Goal: Find specific page/section: Find specific page/section

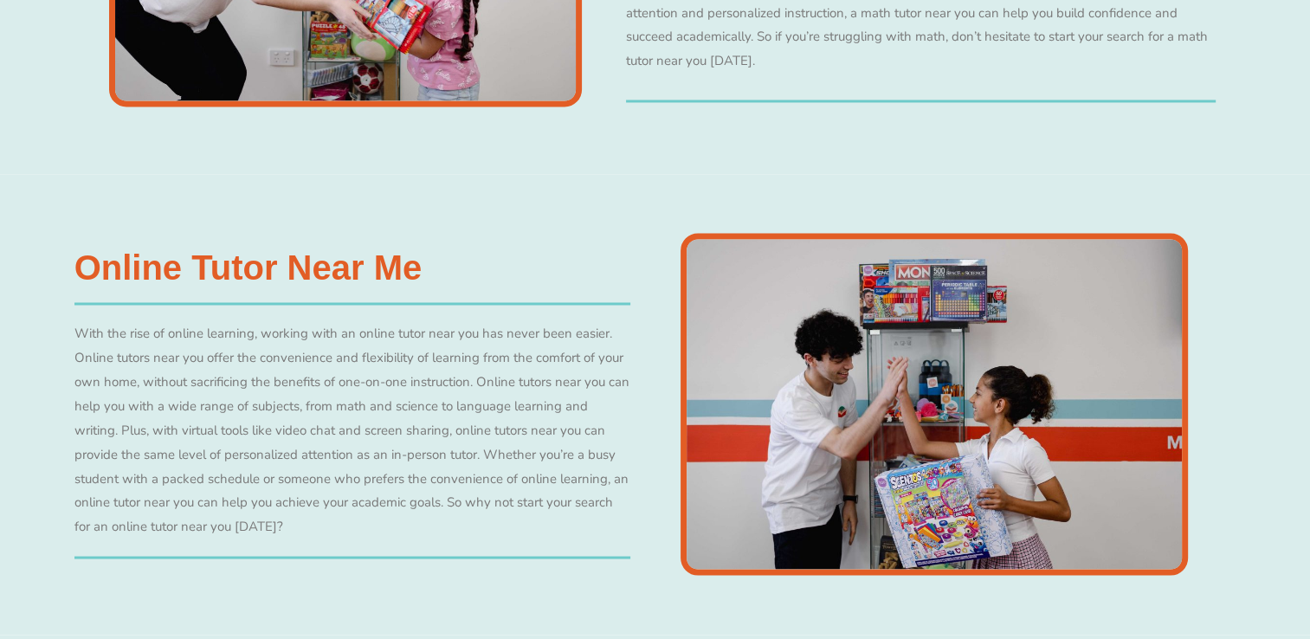
scroll to position [2943, 0]
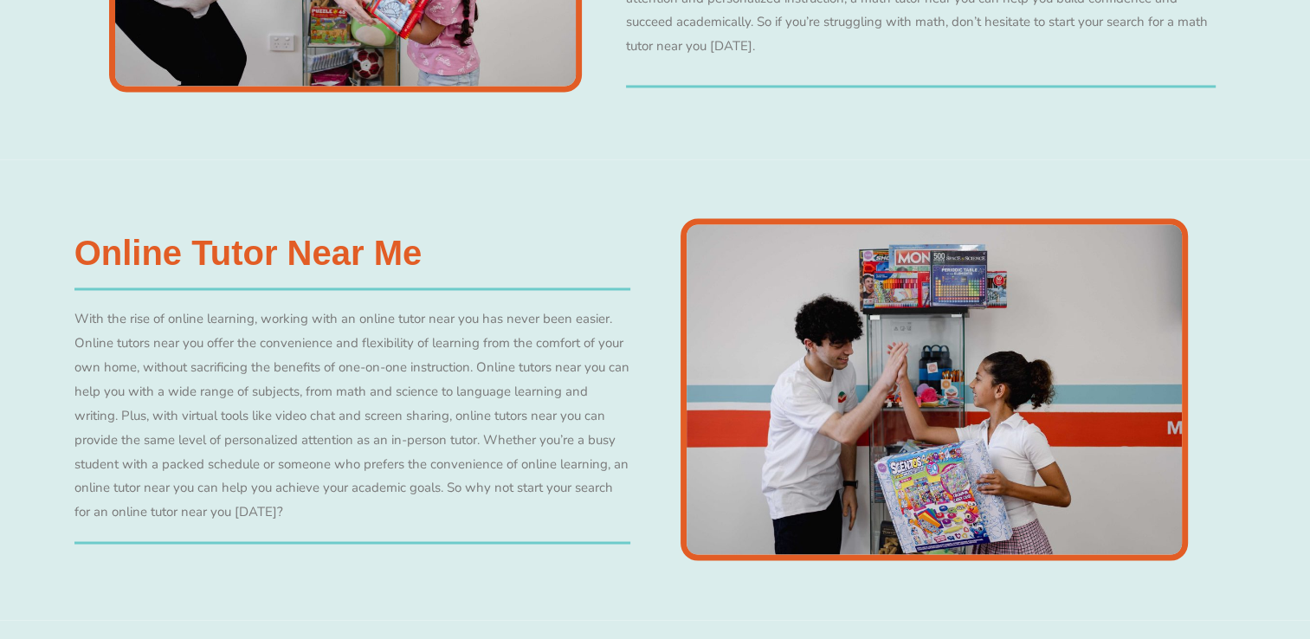
click at [852, 315] on img at bounding box center [933, 389] width 507 height 342
click at [879, 370] on img at bounding box center [933, 389] width 507 height 342
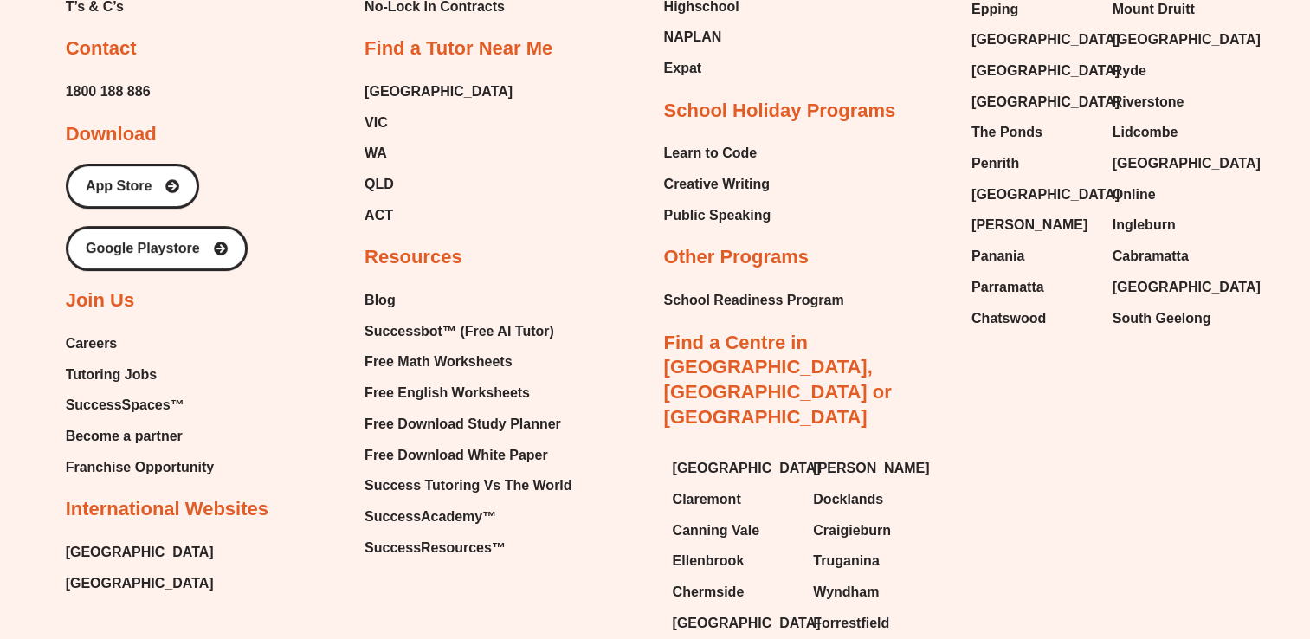
scroll to position [7064, 0]
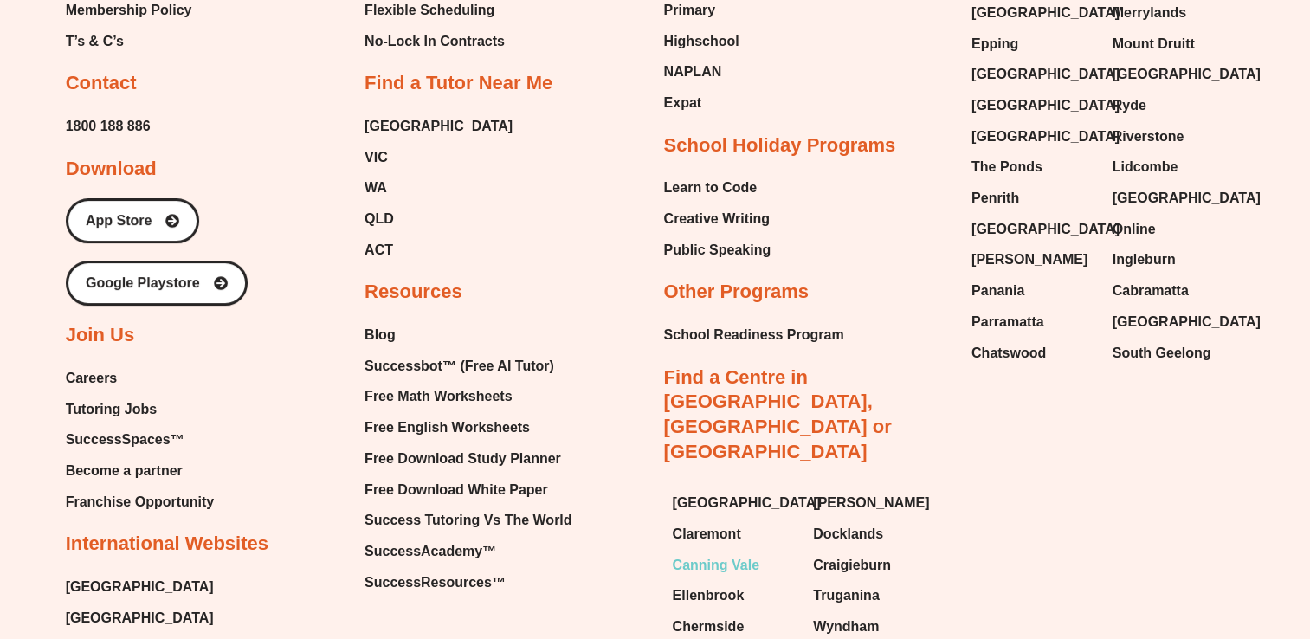
click at [727, 552] on span "Canning Vale" at bounding box center [715, 565] width 87 height 26
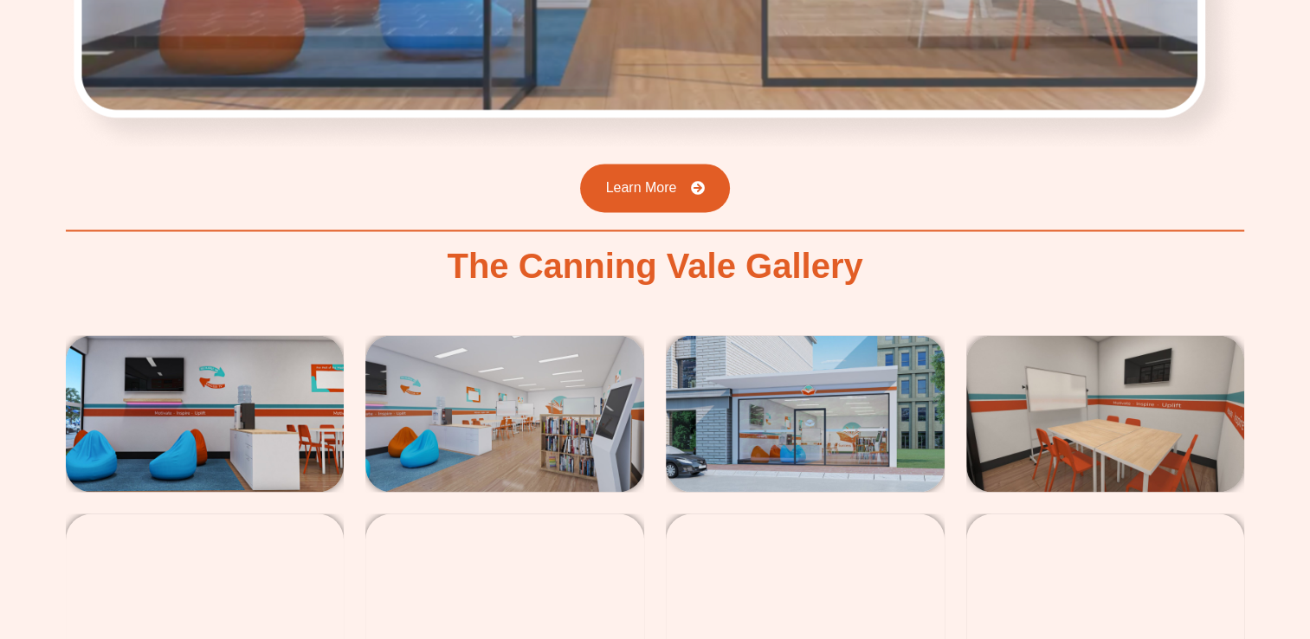
scroll to position [3012, 0]
